Goal: Use online tool/utility: Utilize a website feature to perform a specific function

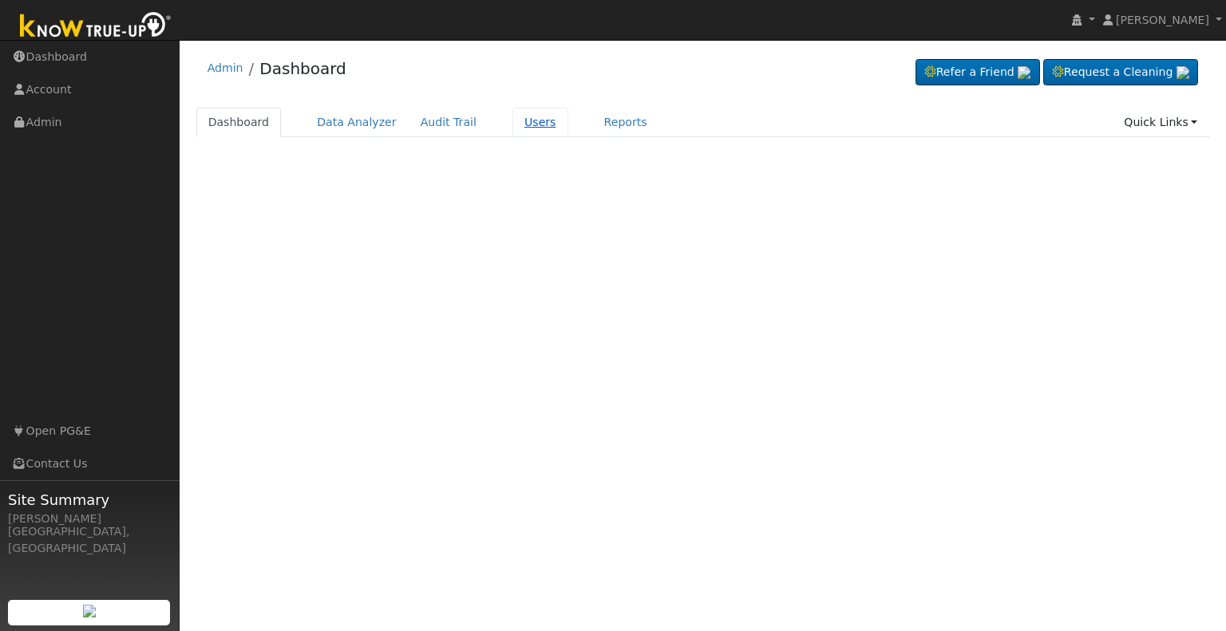
click at [520, 117] on link "Users" at bounding box center [540, 123] width 56 height 30
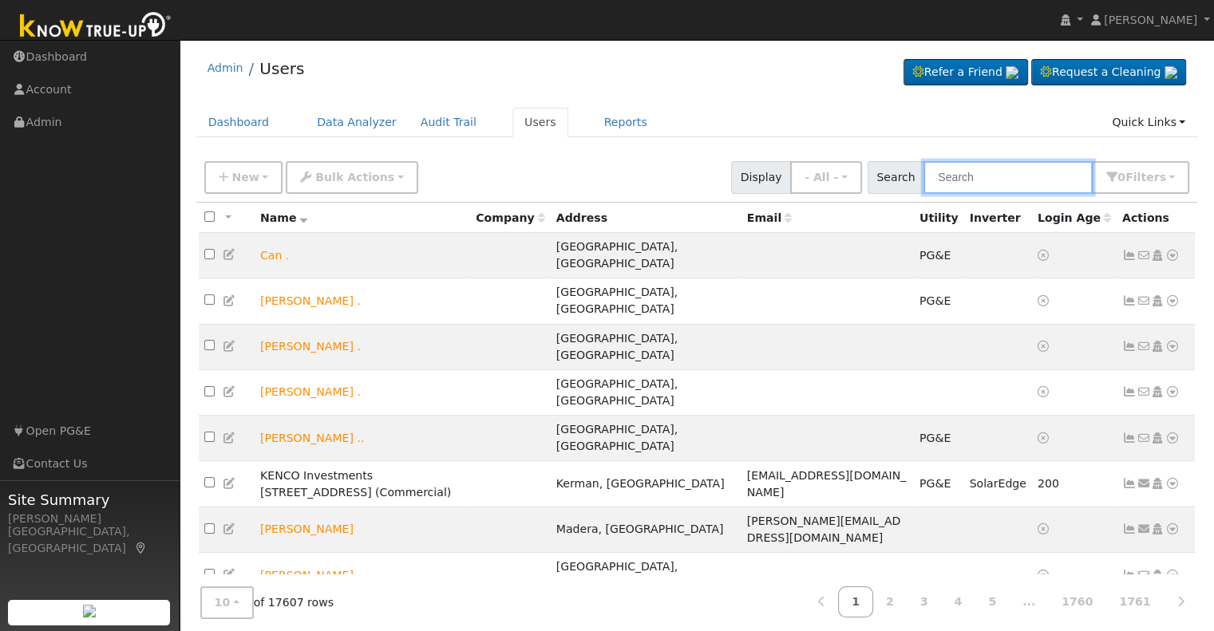
click at [978, 181] on input "text" at bounding box center [1008, 177] width 169 height 33
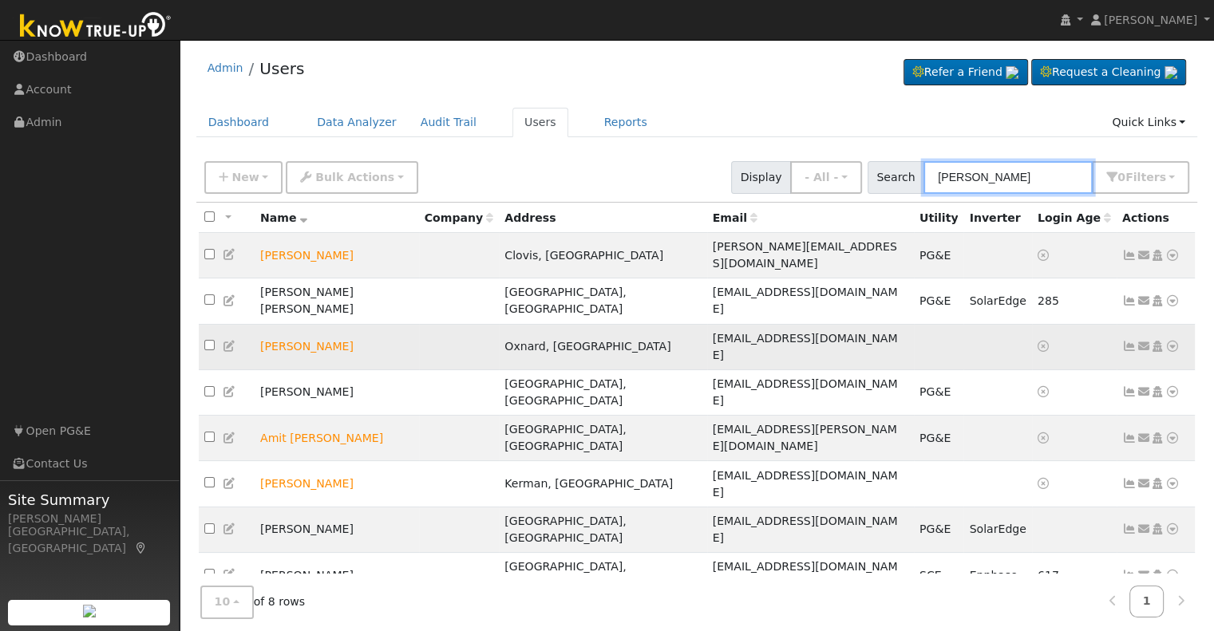
type input "[PERSON_NAME]"
click at [1174, 341] on icon at bounding box center [1172, 346] width 14 height 11
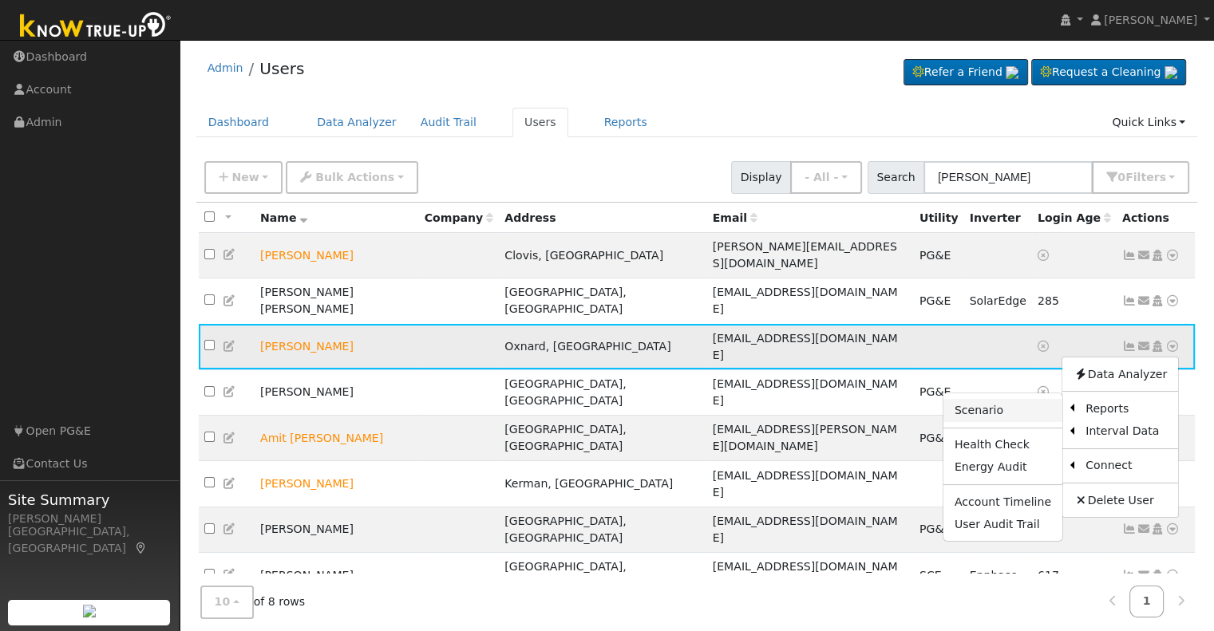
click at [1015, 399] on link "Scenario" at bounding box center [1003, 410] width 119 height 22
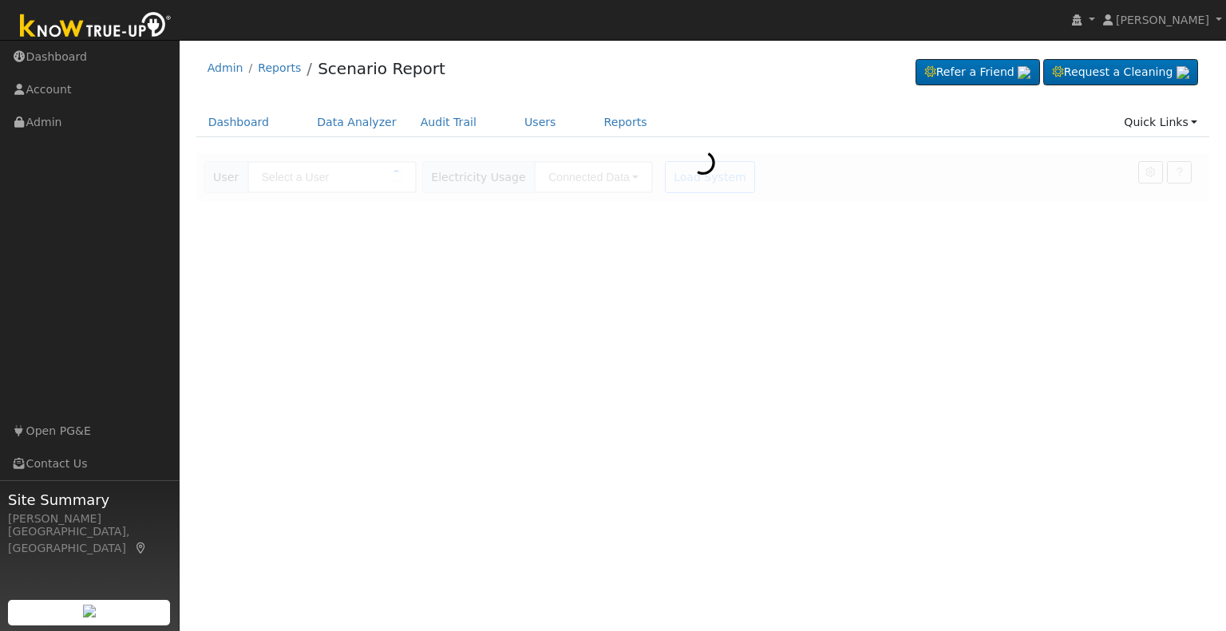
type input "[PERSON_NAME]"
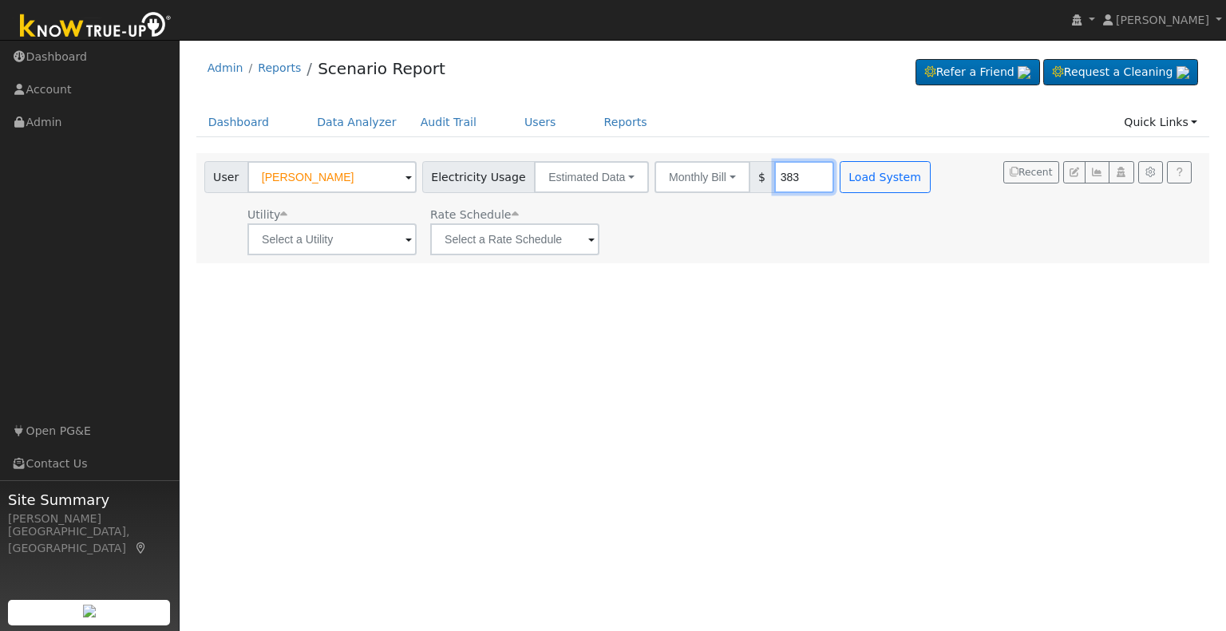
click at [774, 177] on input "383" at bounding box center [804, 177] width 60 height 32
type input "150"
click at [852, 186] on button "Load System" at bounding box center [885, 177] width 91 height 32
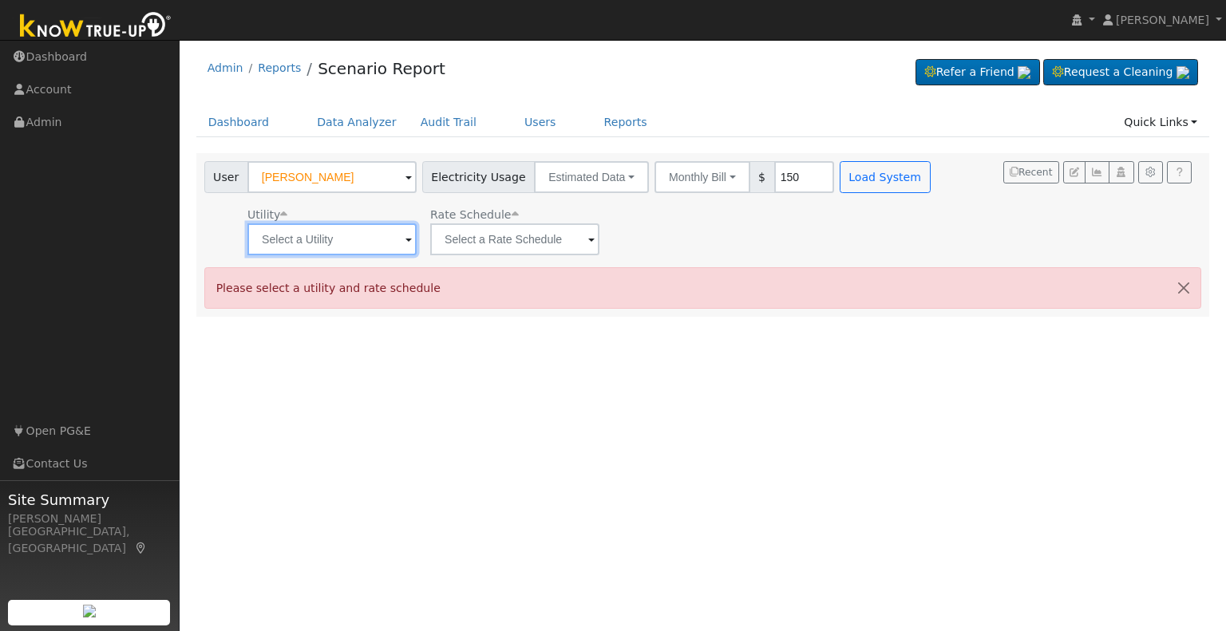
click at [398, 241] on input "text" at bounding box center [331, 240] width 169 height 32
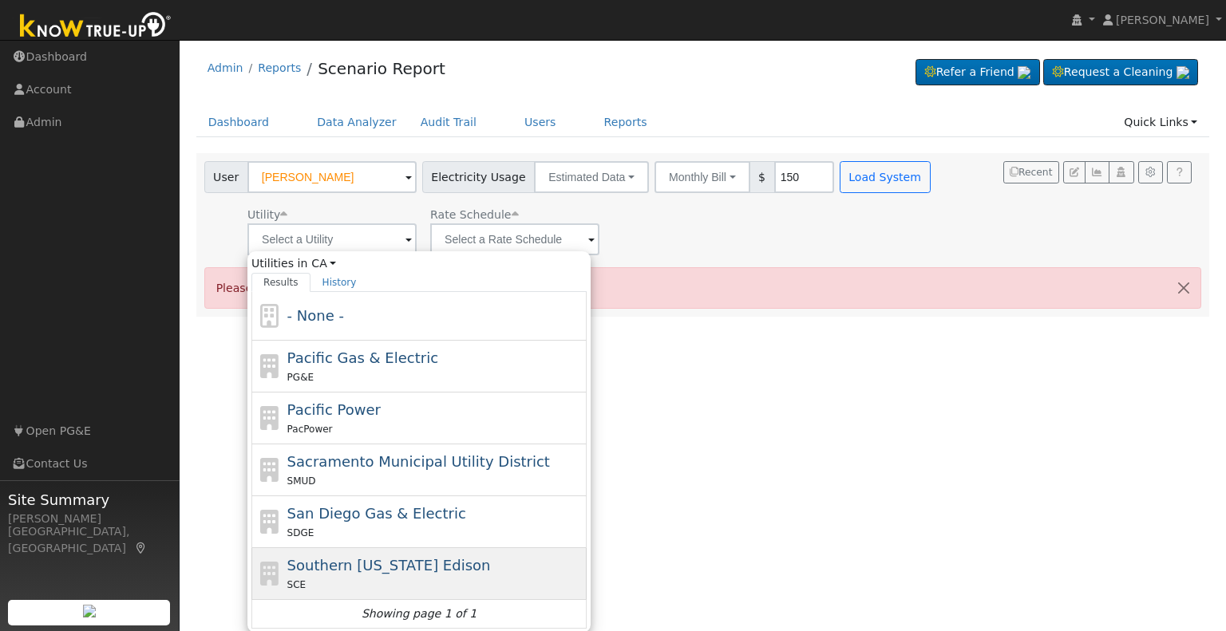
click at [365, 564] on span "Southern California Edison" at bounding box center [389, 565] width 204 height 17
type input "Southern California Edison"
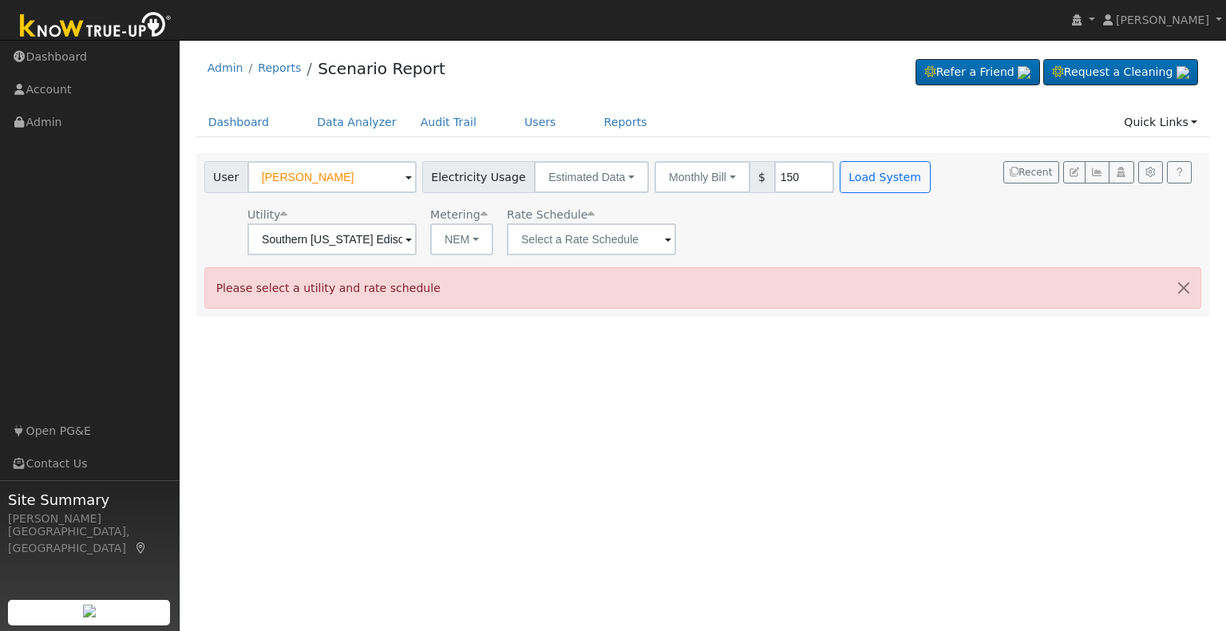
click at [412, 243] on span at bounding box center [409, 241] width 6 height 18
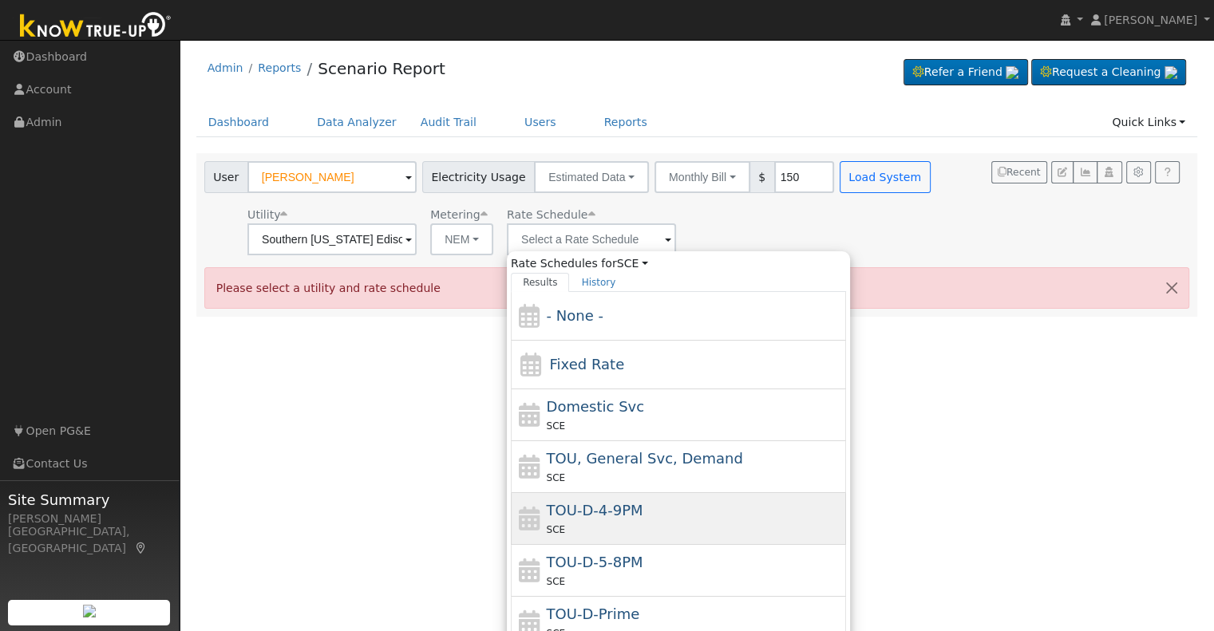
click at [605, 514] on span "TOU-D-4-9PM" at bounding box center [595, 510] width 97 height 17
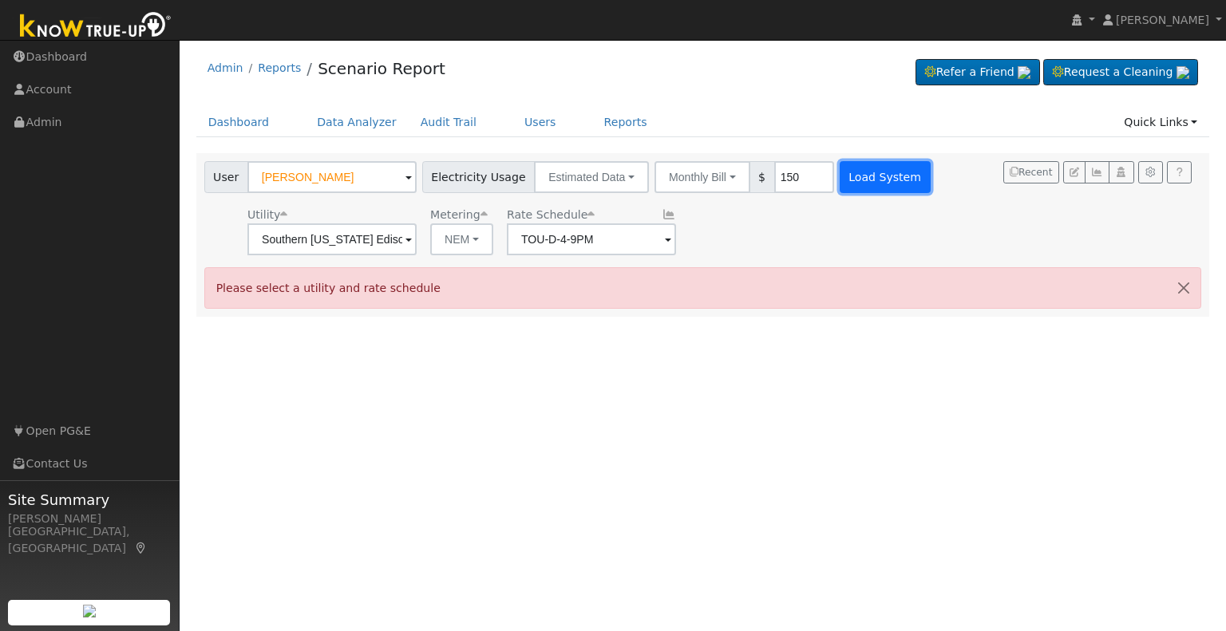
click at [855, 186] on button "Load System" at bounding box center [885, 177] width 91 height 32
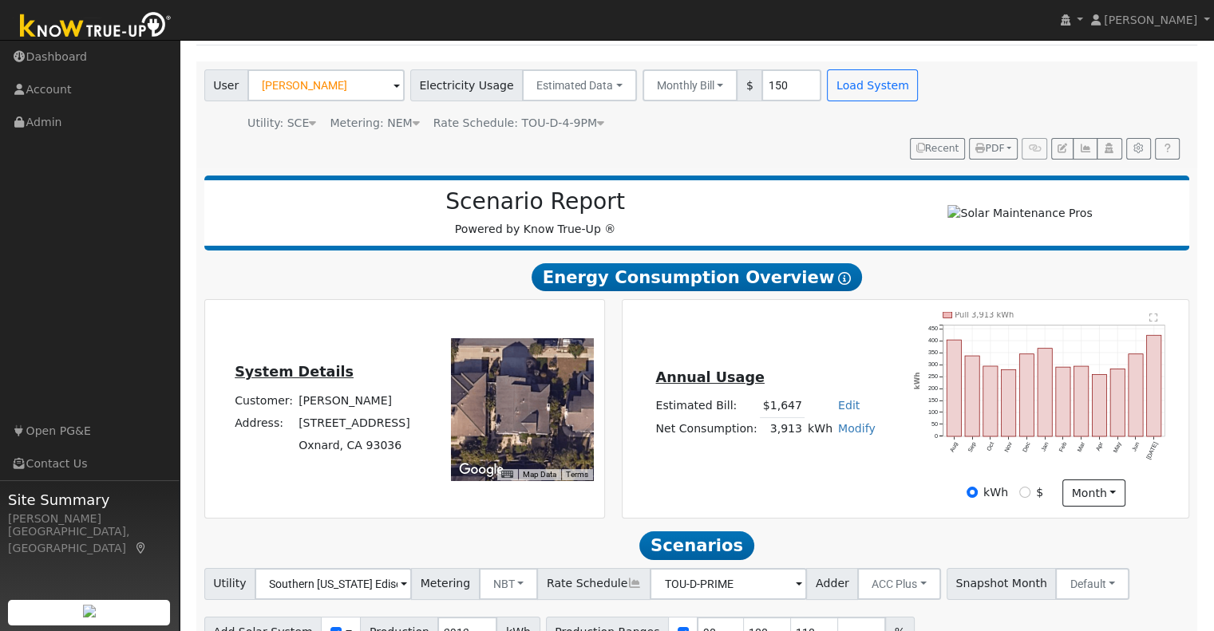
scroll to position [152, 0]
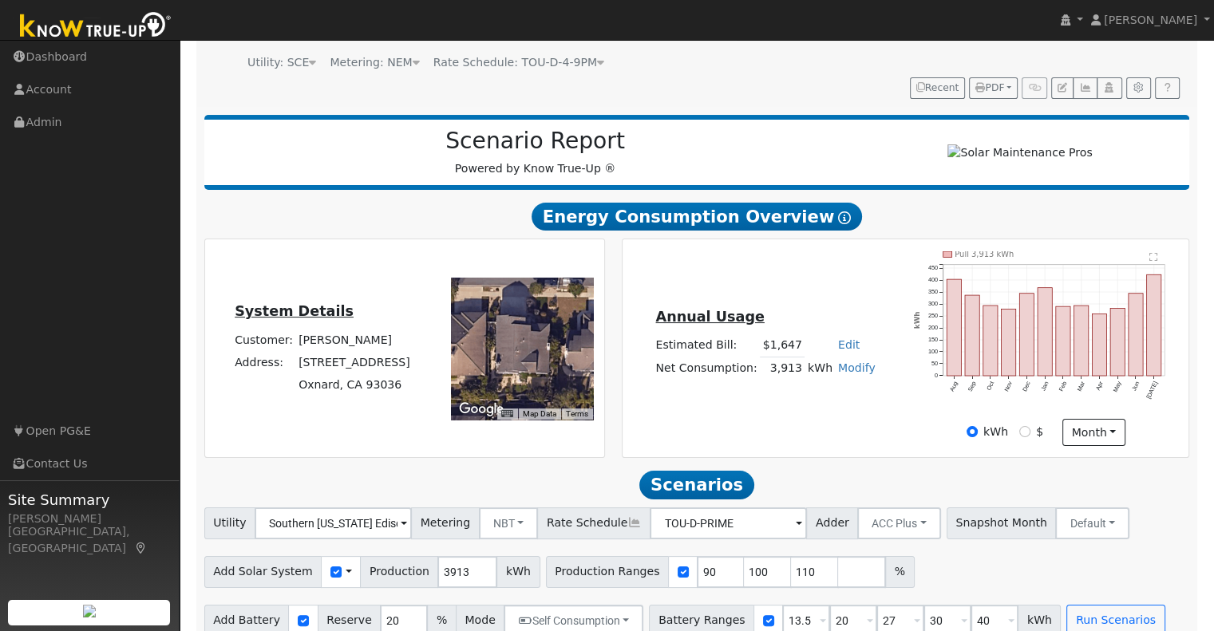
click at [597, 65] on icon at bounding box center [600, 62] width 7 height 11
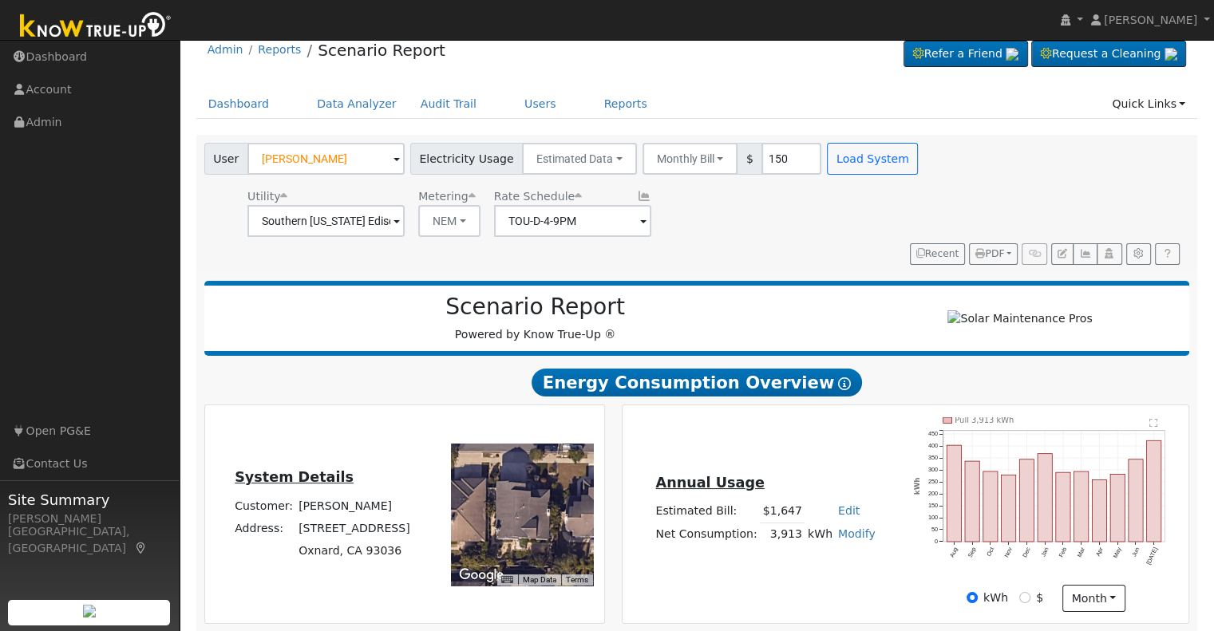
scroll to position [0, 0]
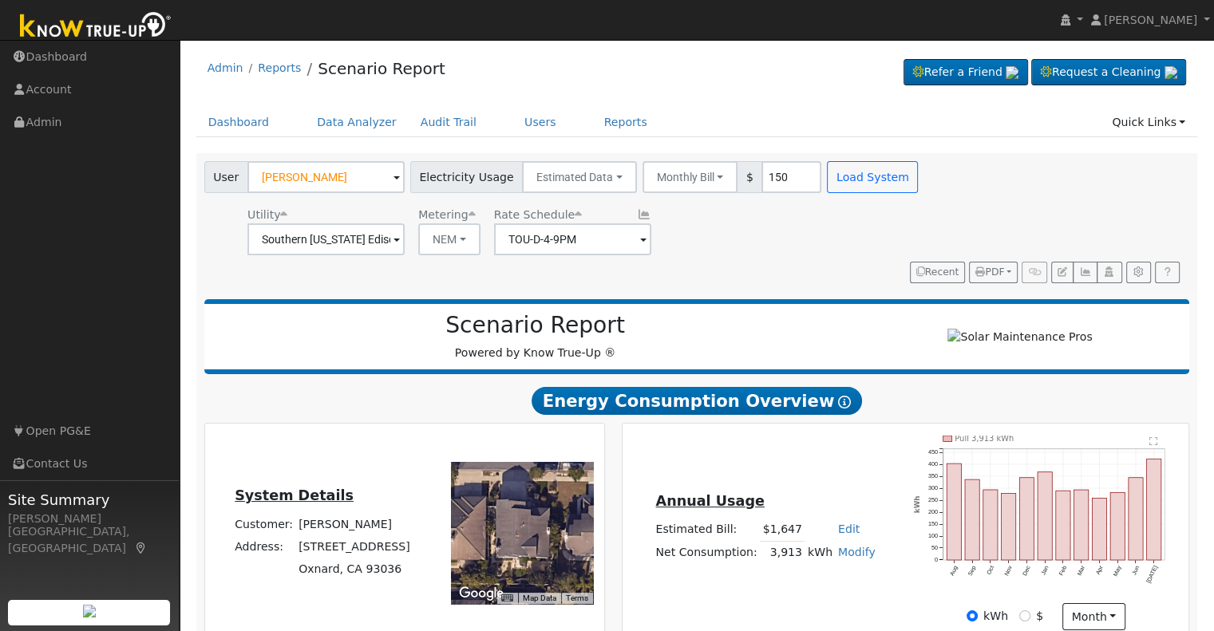
click at [400, 239] on span at bounding box center [397, 241] width 6 height 18
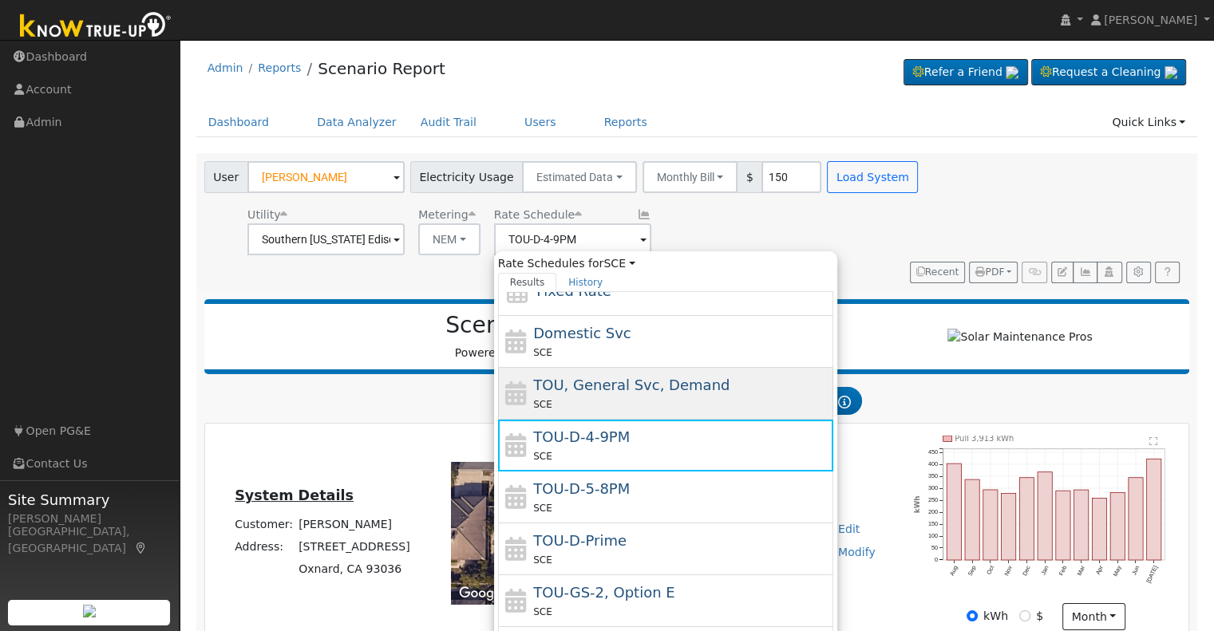
scroll to position [73, 0]
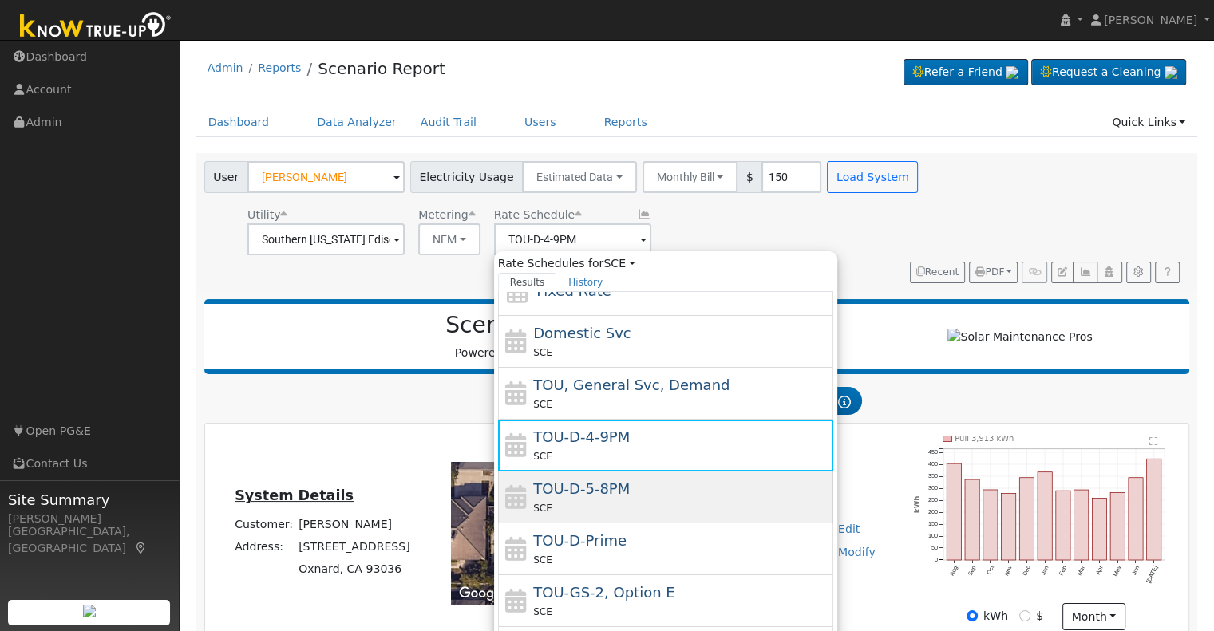
click at [631, 492] on div "TOU-D-5-8PM SCE" at bounding box center [681, 497] width 296 height 38
type input "TOU-D-5-8PM"
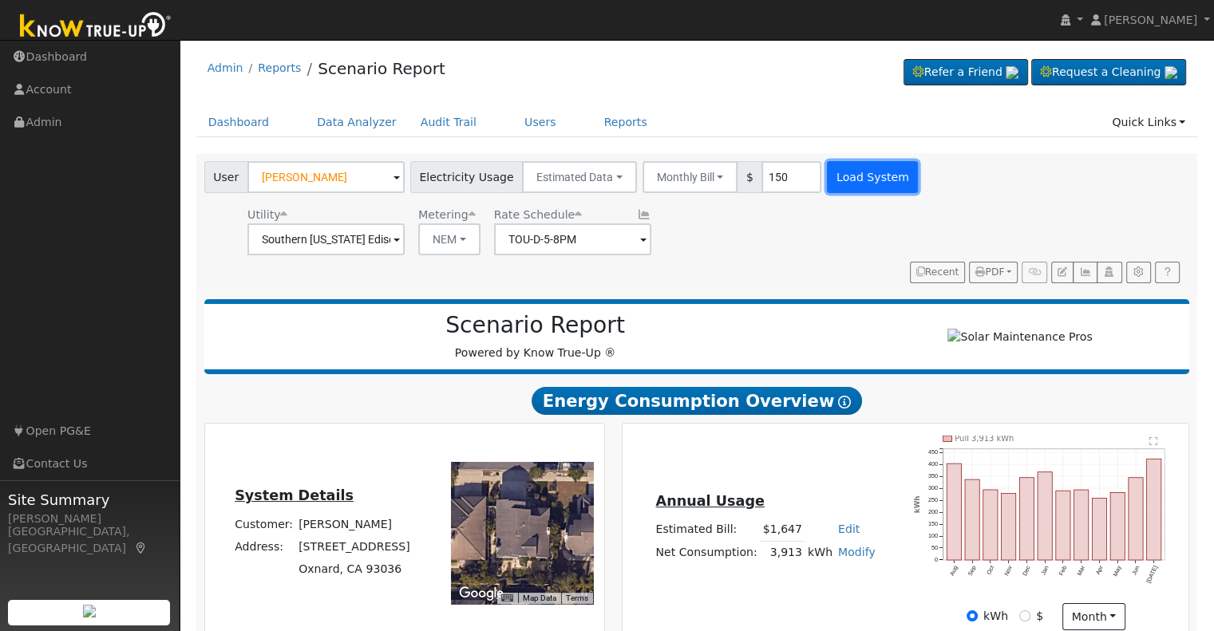
click at [840, 186] on button "Load System" at bounding box center [872, 177] width 91 height 32
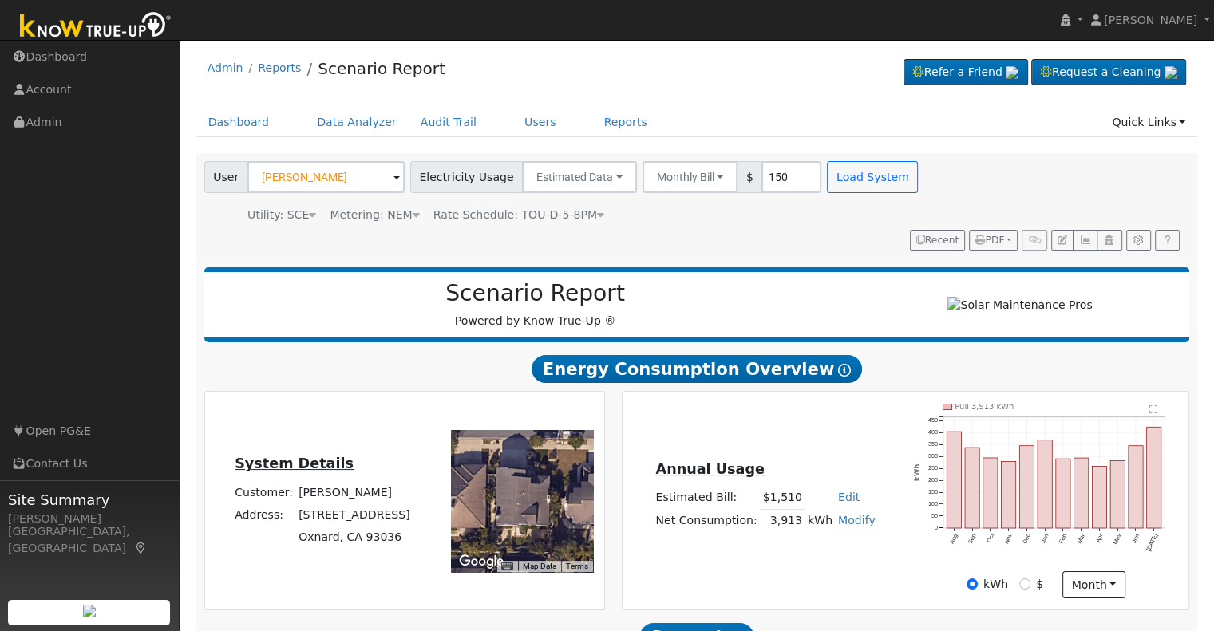
scroll to position [152, 0]
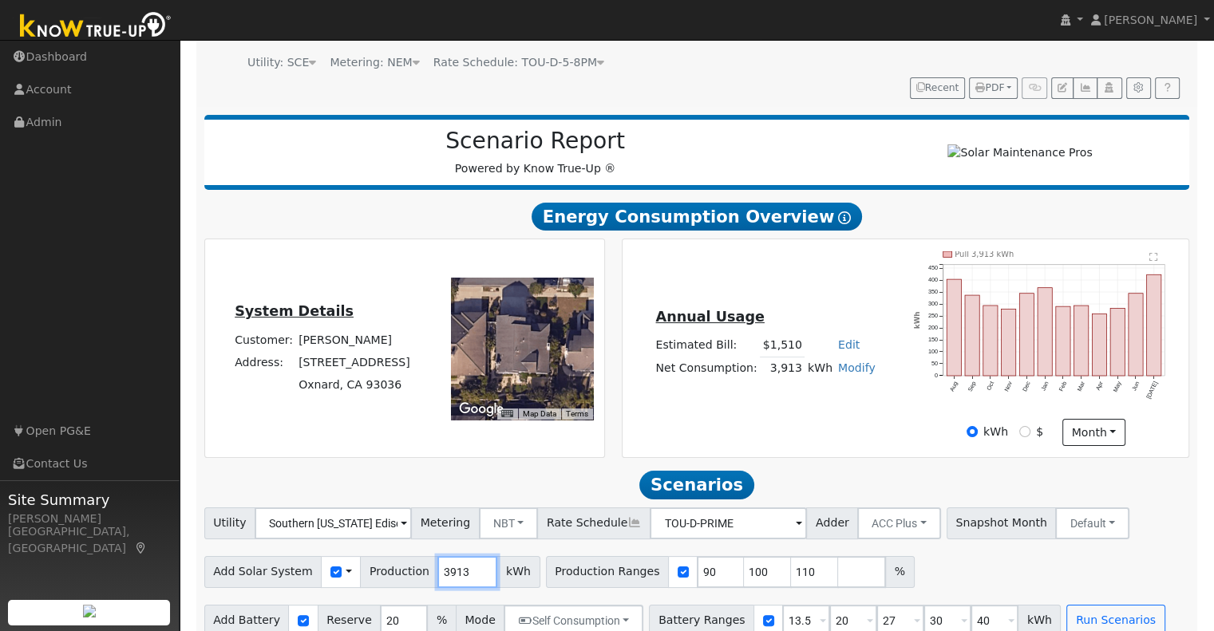
click at [437, 556] on input "3913" at bounding box center [467, 572] width 60 height 32
type input "5331"
click at [678, 567] on input "checkbox" at bounding box center [683, 572] width 11 height 11
checkbox input "false"
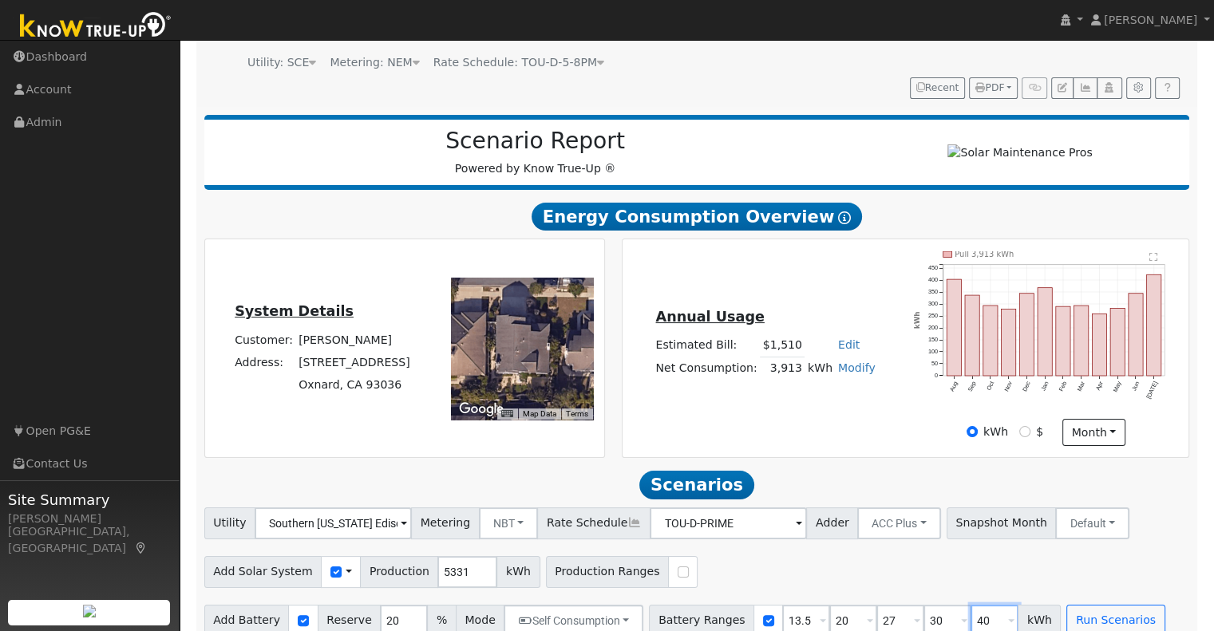
click at [971, 605] on input "40" at bounding box center [995, 621] width 48 height 32
type input "10"
type input "13.5"
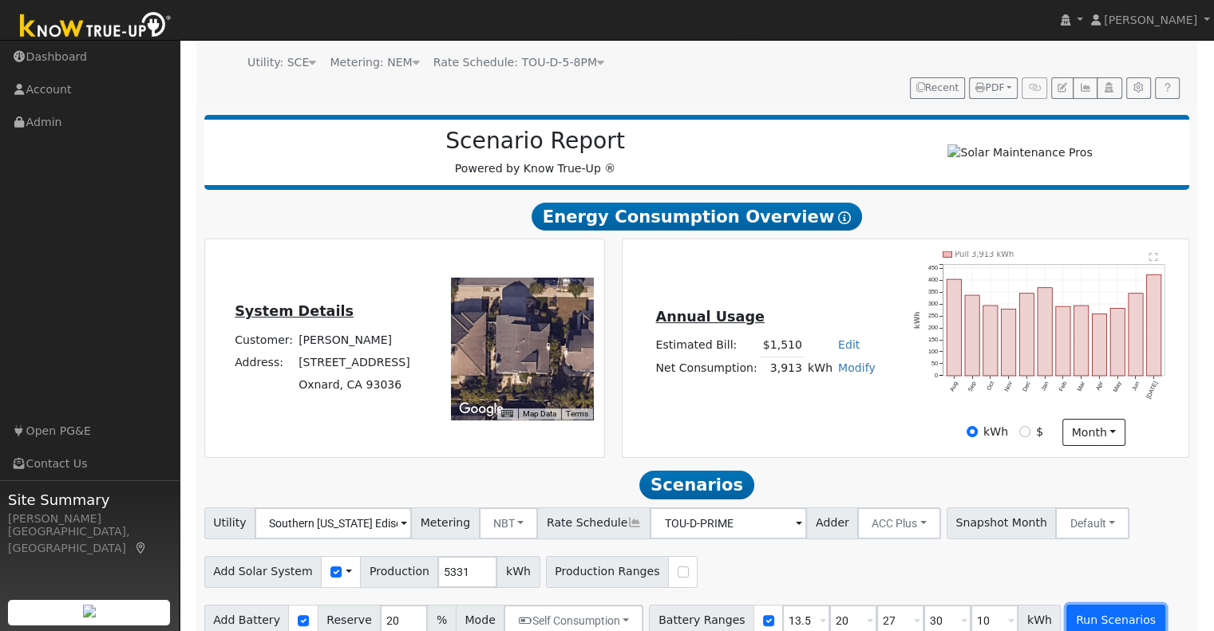
type input "20"
type input "27"
type input "30"
click at [1084, 609] on button "Run Scenarios" at bounding box center [1116, 621] width 98 height 32
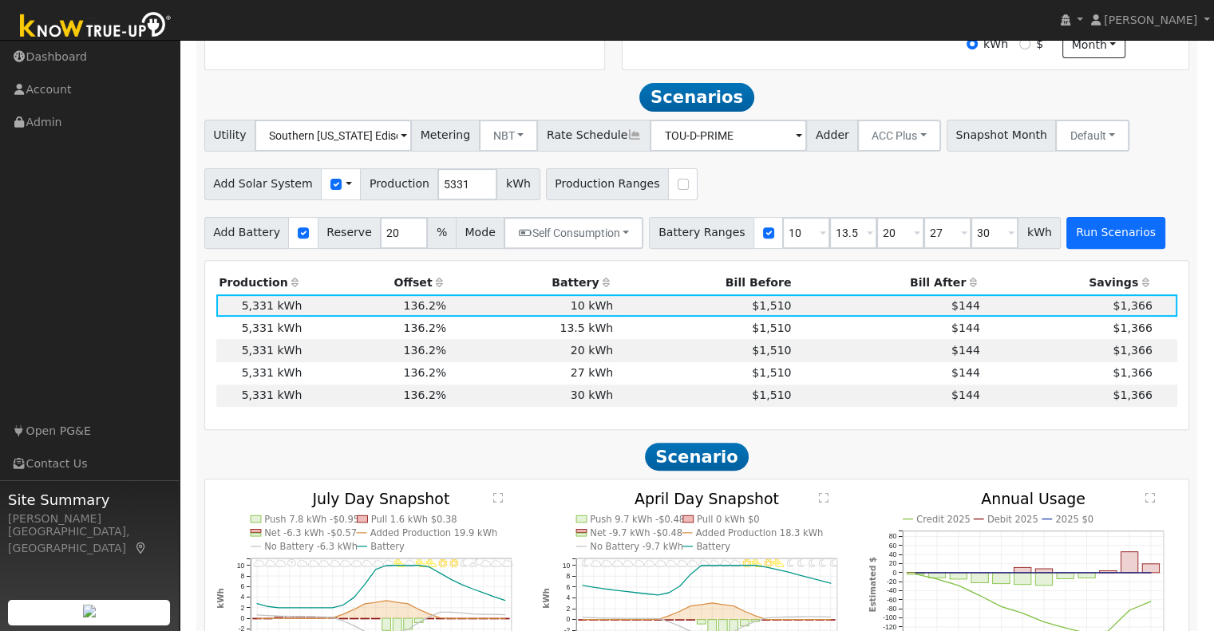
scroll to position [552, 0]
